Goal: Task Accomplishment & Management: Complete application form

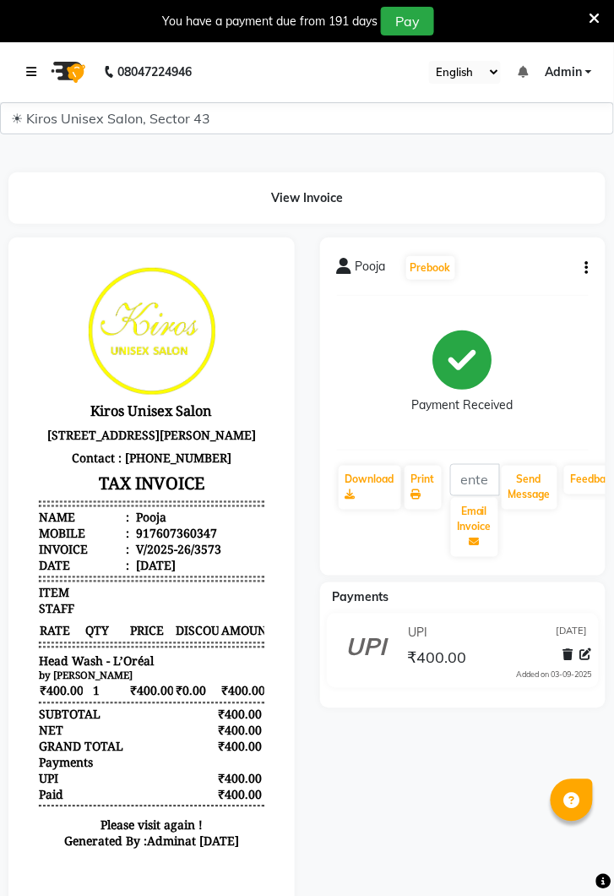
click at [36, 74] on link at bounding box center [34, 71] width 17 height 47
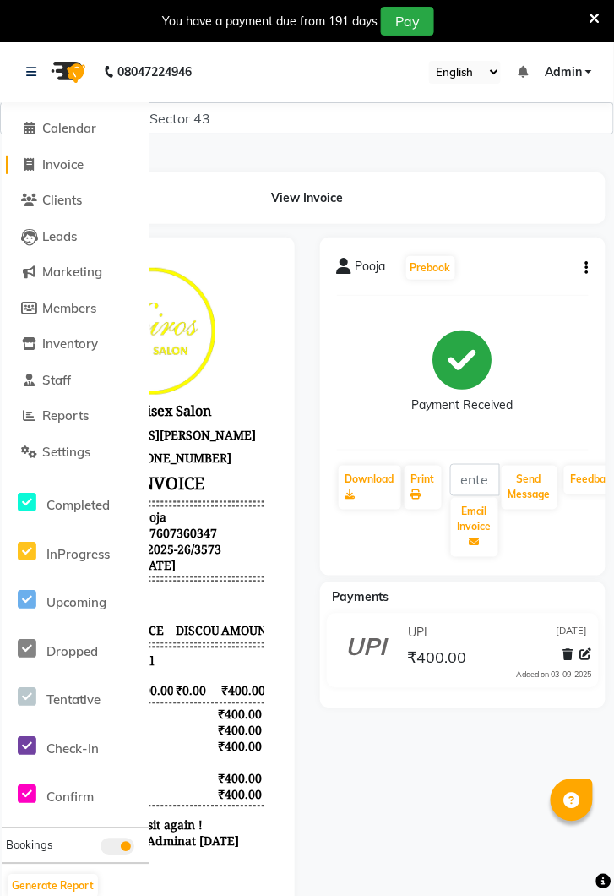
click at [62, 173] on link "Invoice" at bounding box center [75, 164] width 139 height 19
select select "service"
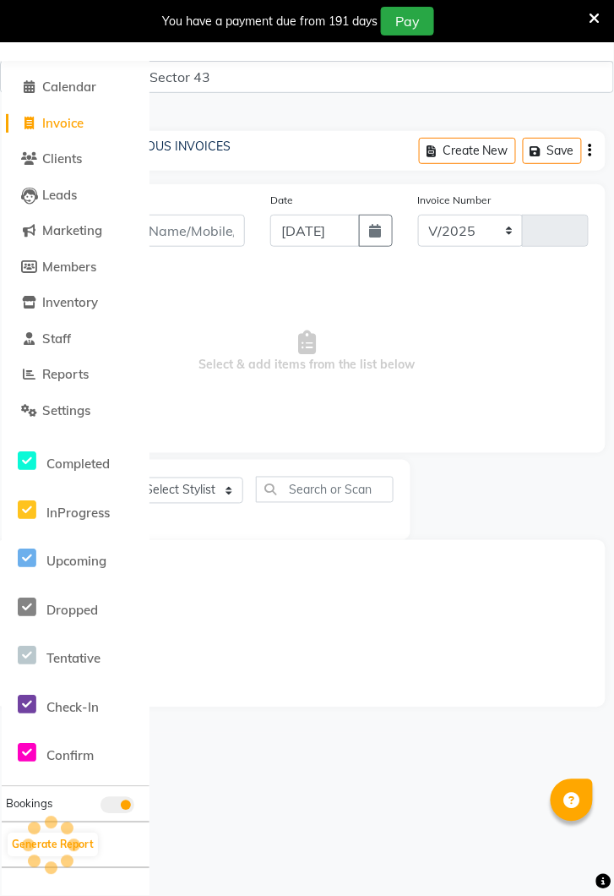
select select "5694"
type input "3574"
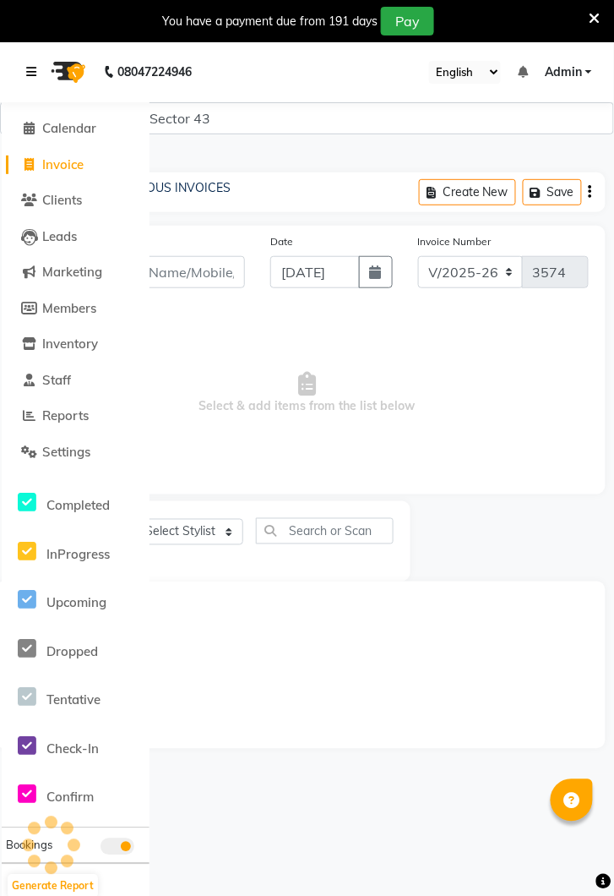
click at [30, 80] on link at bounding box center [34, 71] width 17 height 47
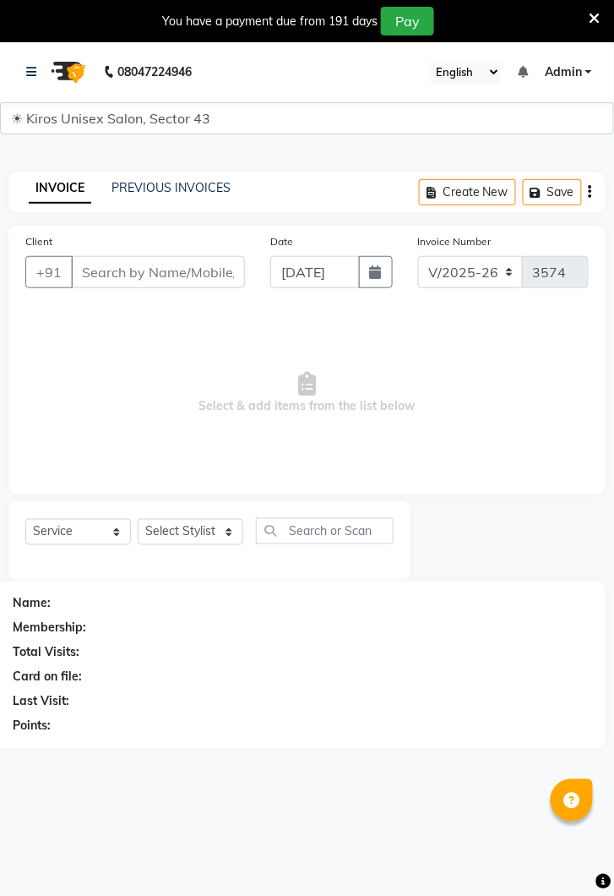
click at [179, 204] on div "INVOICE PREVIOUS INVOICES Create New Save" at bounding box center [306, 192] width 597 height 40
click at [167, 193] on link "PREVIOUS INVOICES" at bounding box center [171, 187] width 119 height 15
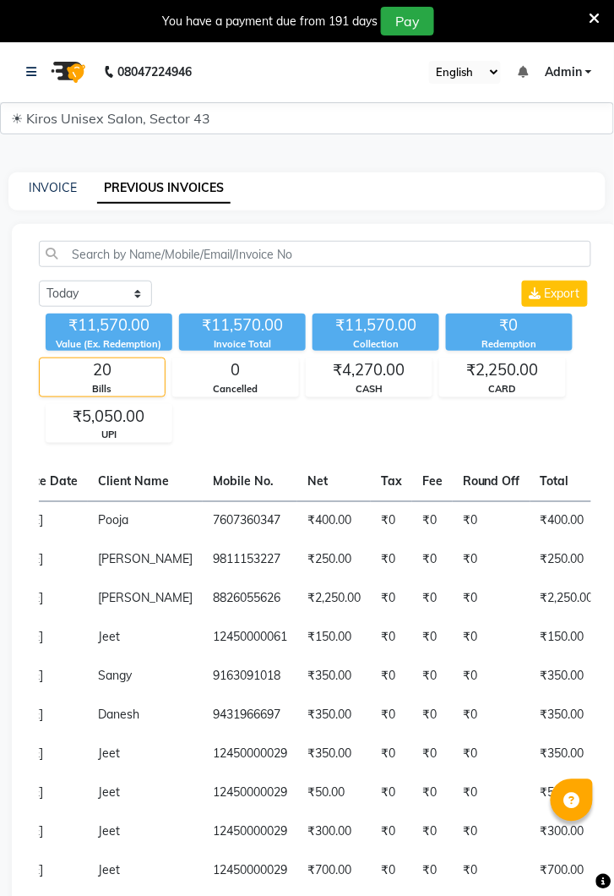
select select "service"
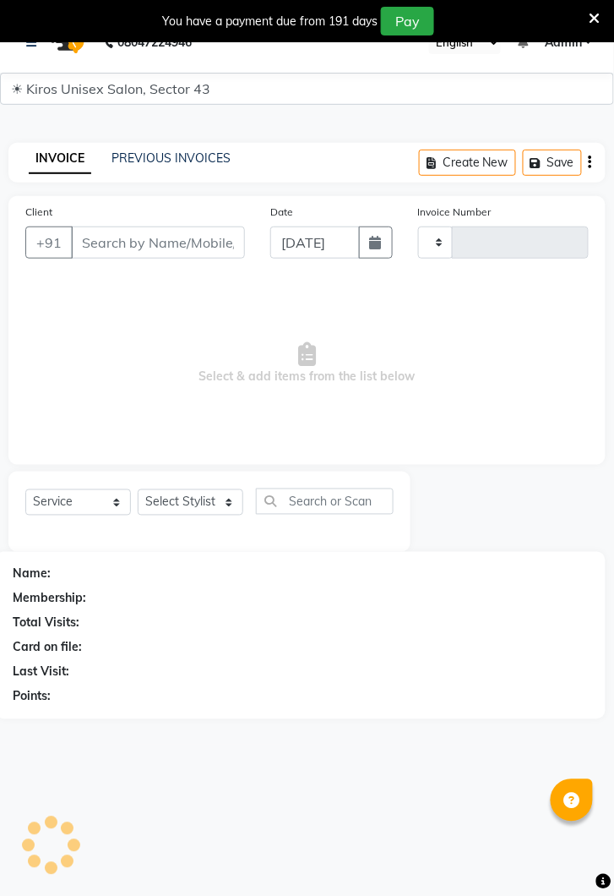
type input "3574"
select select "5694"
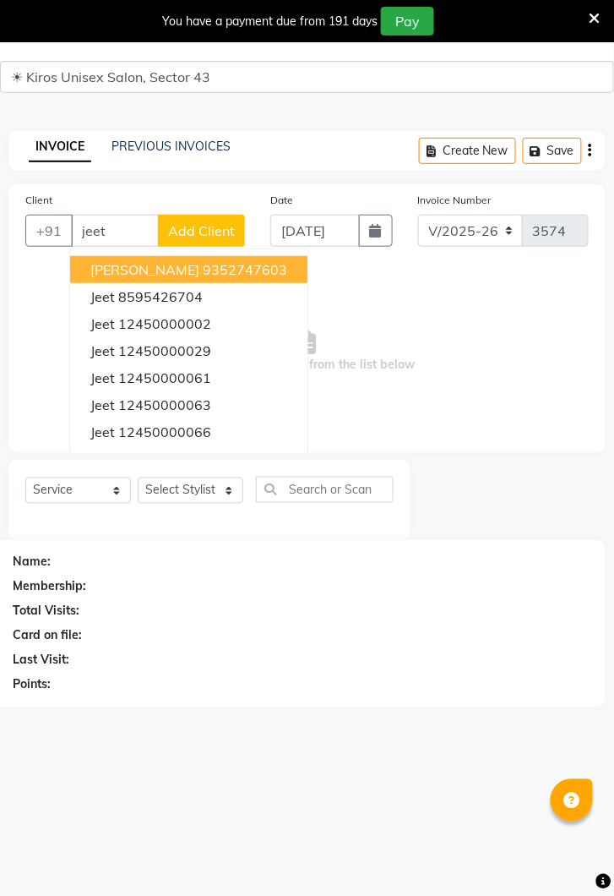
click at [191, 328] on ngb-highlight "12450000002" at bounding box center [164, 323] width 93 height 17
type input "12450000002"
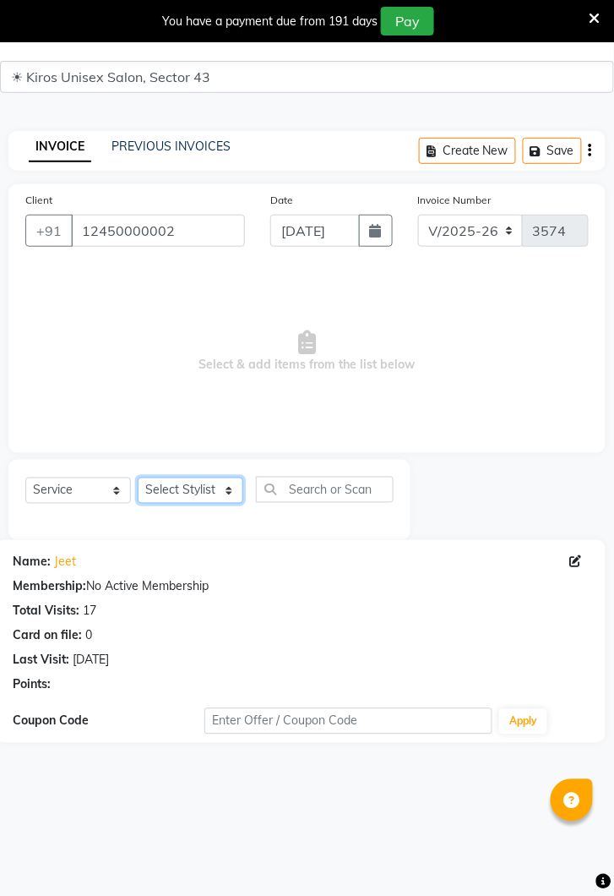
click at [204, 500] on select "Select Stylist [PERSON_NAME] [PERSON_NAME] Jeet Lalit Lamu [PERSON_NAME] [PERSO…" at bounding box center [191, 490] width 106 height 26
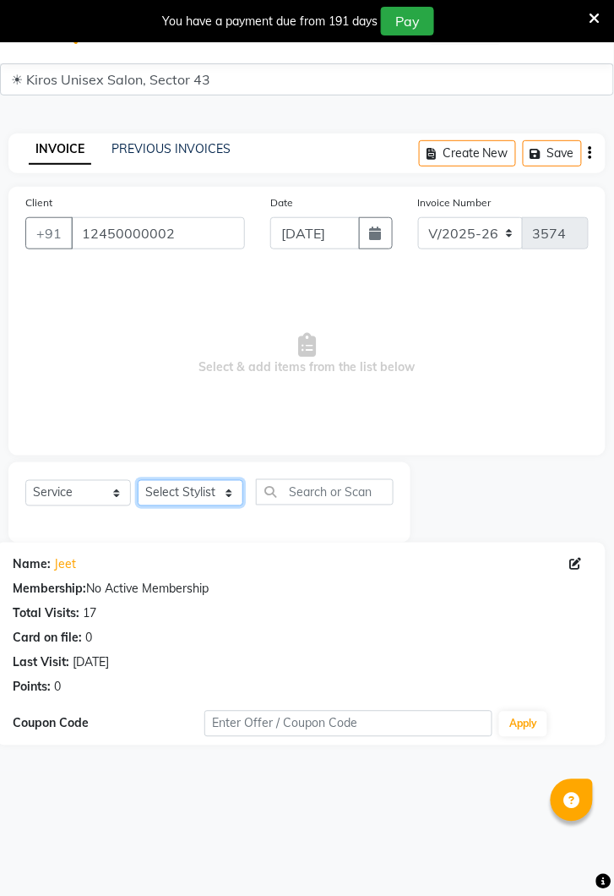
scroll to position [0, 0]
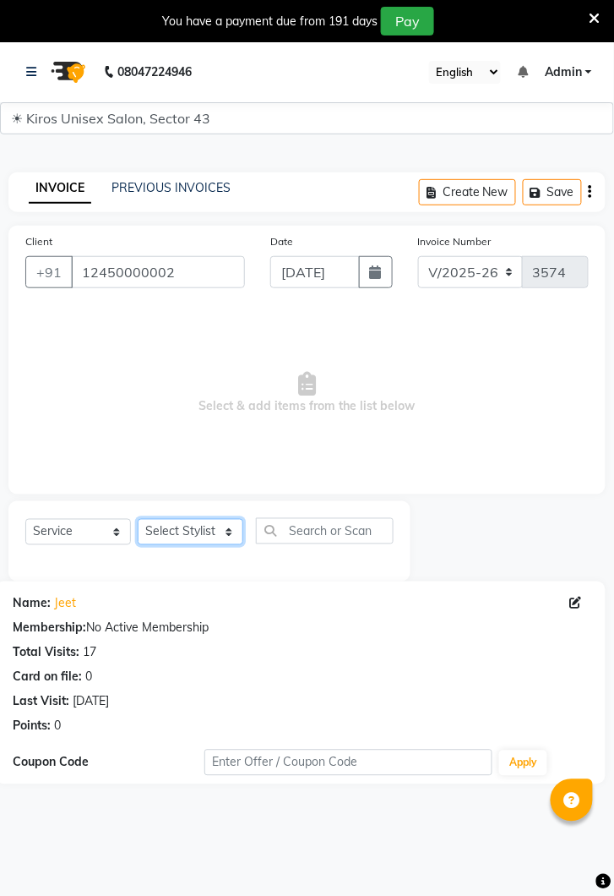
click at [215, 542] on select "Select Stylist [PERSON_NAME] [PERSON_NAME] Jeet Lalit Lamu [PERSON_NAME] [PERSO…" at bounding box center [191, 532] width 106 height 26
click at [256, 605] on div "Name: [PERSON_NAME]" at bounding box center [301, 604] width 576 height 18
click at [200, 542] on select "Select Stylist [PERSON_NAME] [PERSON_NAME] Jeet Lalit Lamu [PERSON_NAME] [PERSO…" at bounding box center [191, 532] width 106 height 26
select select "69096"
click at [138, 519] on select "Select Stylist [PERSON_NAME] [PERSON_NAME] Jeet Lalit Lamu [PERSON_NAME] [PERSO…" at bounding box center [191, 532] width 106 height 26
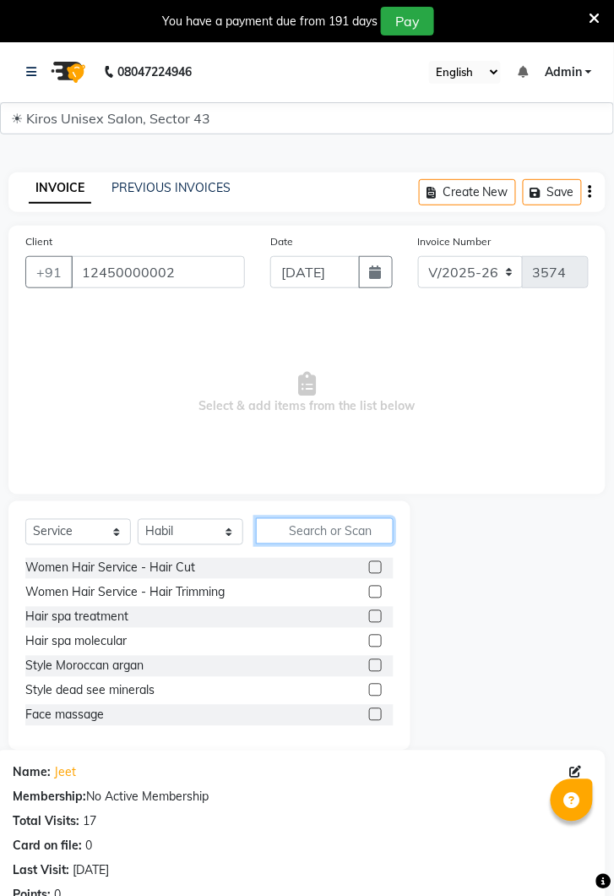
click at [335, 537] on input "text" at bounding box center [325, 531] width 138 height 26
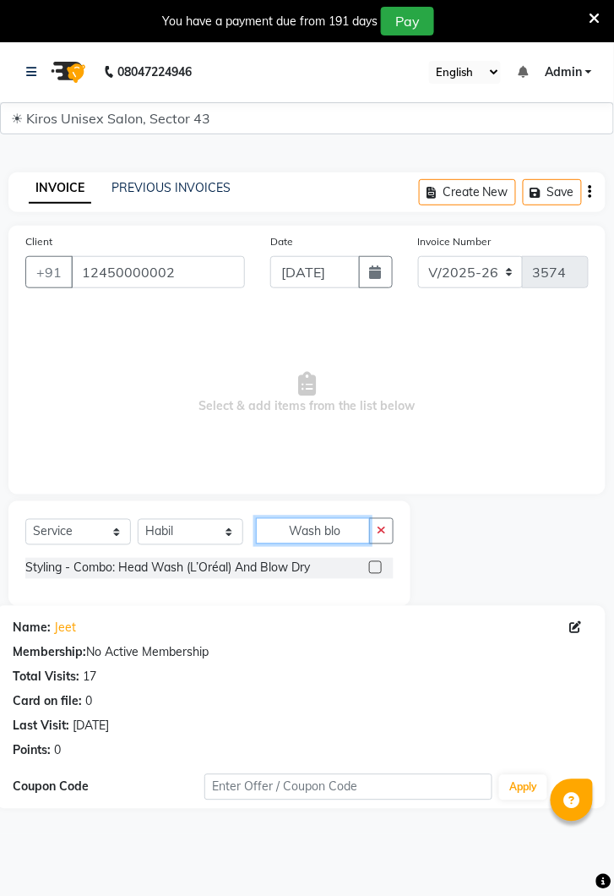
type input "Wash blo"
click at [374, 566] on label at bounding box center [375, 567] width 13 height 13
click at [374, 566] on input "checkbox" at bounding box center [374, 568] width 11 height 11
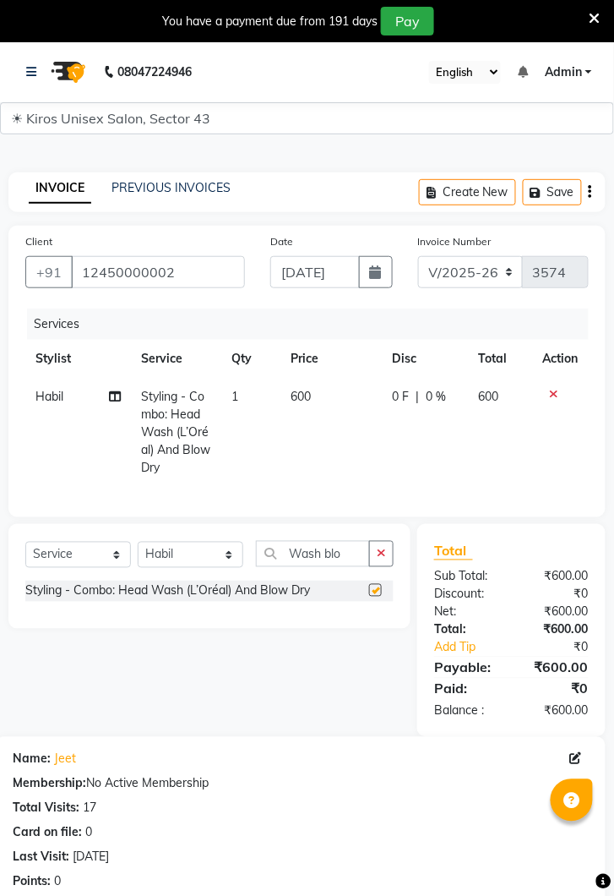
checkbox input "false"
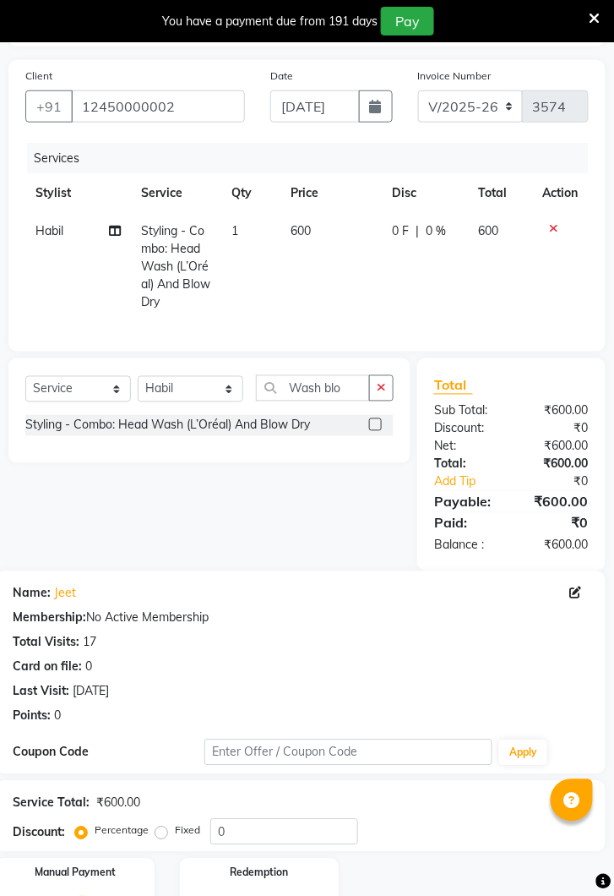
scroll to position [226, 0]
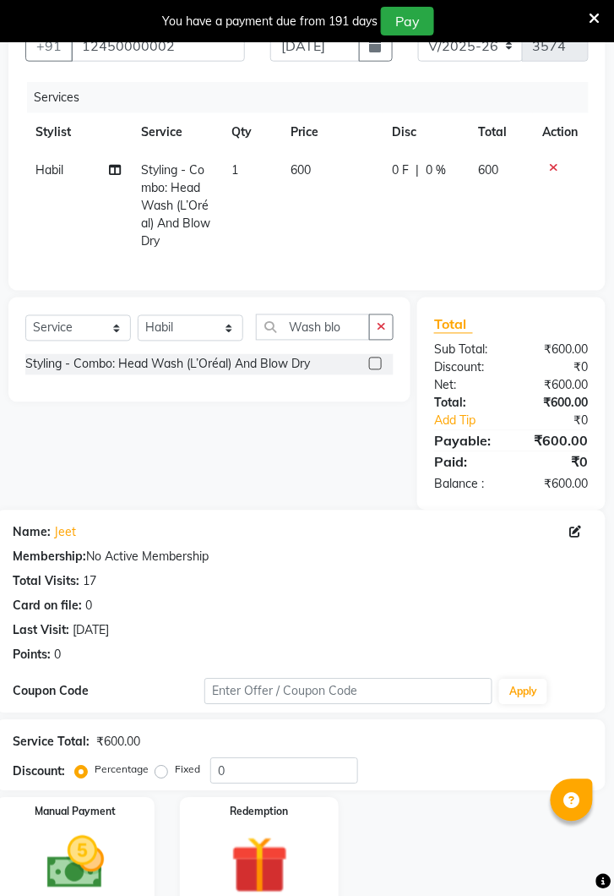
click at [87, 856] on img at bounding box center [76, 863] width 94 height 67
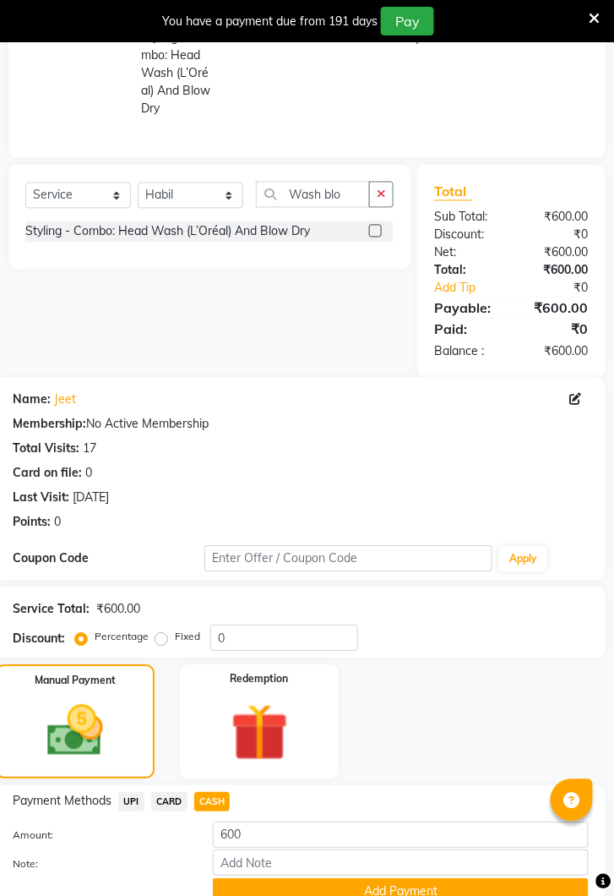
click at [361, 894] on button "Add Payment" at bounding box center [401, 892] width 376 height 26
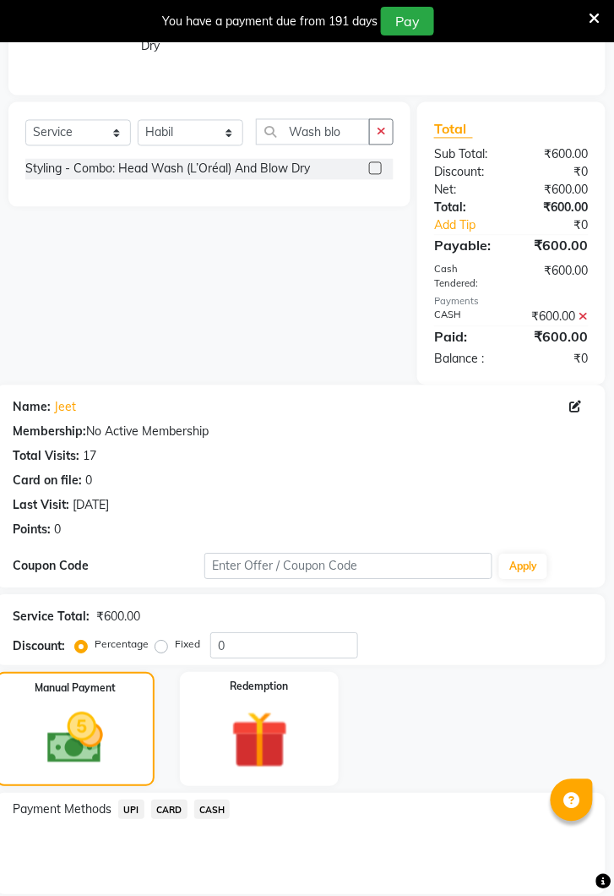
scroll to position [500, 0]
